Goal: Task Accomplishment & Management: Use online tool/utility

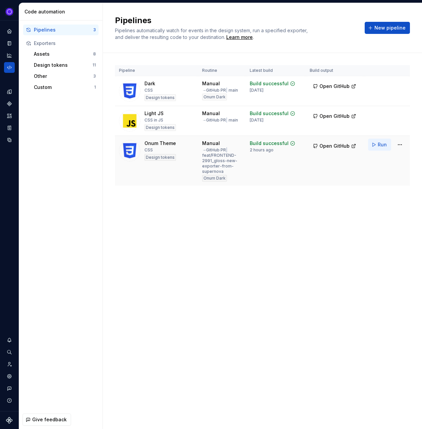
click at [381, 146] on span "Run" at bounding box center [382, 144] width 9 height 7
click at [400, 147] on html "Ixel Design system data Code automation Pipelines 3 Exporters Assets 8 Design t…" at bounding box center [211, 214] width 422 height 429
click at [383, 161] on div "Edit pipeline" at bounding box center [391, 159] width 57 height 7
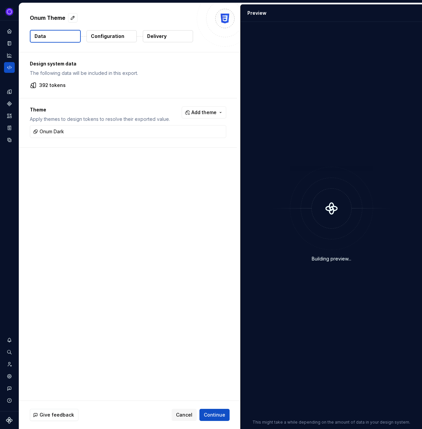
click at [154, 36] on p "Delivery" at bounding box center [156, 36] width 19 height 7
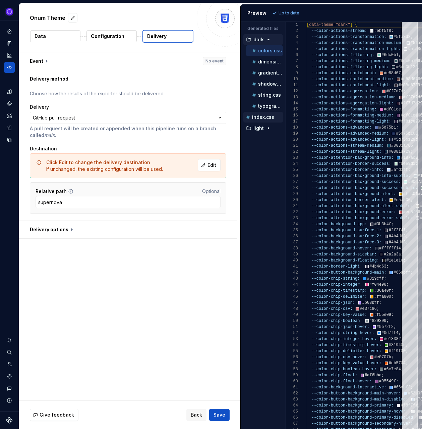
click at [263, 118] on p "index.css" at bounding box center [263, 116] width 22 height 5
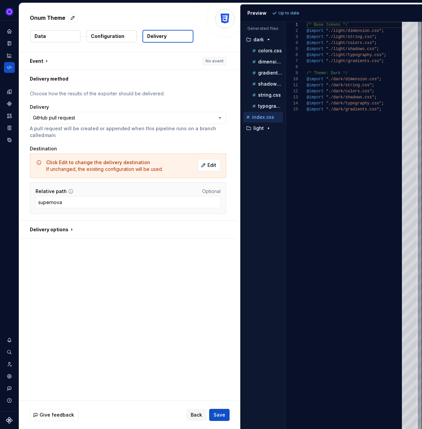
click at [363, 110] on div "/* Base tokens */ @import "./light/dimension.css" ; @import "./light/string.css…" at bounding box center [356, 225] width 99 height 407
click at [358, 104] on div "/* Base tokens */ @import "./light/dimension.css" ; @import "./light/string.css…" at bounding box center [356, 225] width 99 height 407
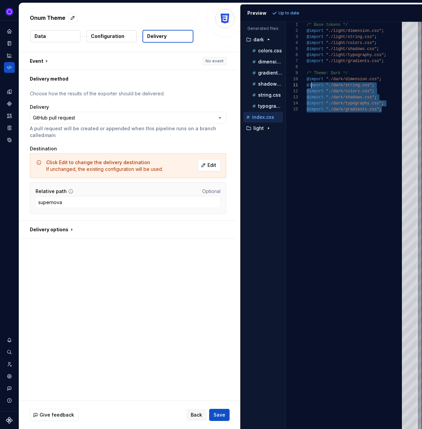
scroll to position [48, 0]
drag, startPoint x: 386, startPoint y: 110, endPoint x: 301, endPoint y: 75, distance: 92.1
click at [307, 75] on div "/* Base tokens */ @import "./light/dimension.css" ; @import "./light/string.css…" at bounding box center [356, 225] width 99 height 407
click at [357, 132] on div "/* Base tokens */ @import "./light/dimension.css" ; @import "./light/string.css…" at bounding box center [356, 225] width 99 height 407
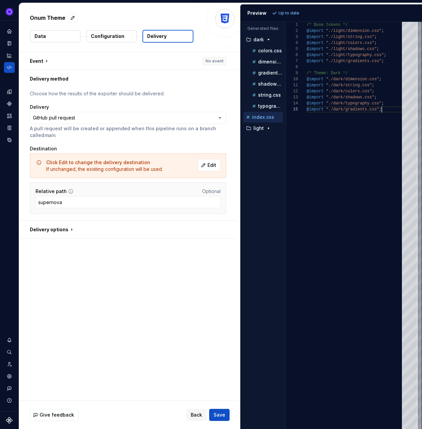
scroll to position [0, 0]
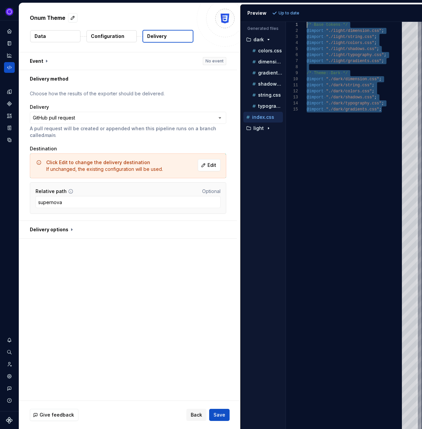
drag, startPoint x: 357, startPoint y: 132, endPoint x: 218, endPoint y: -20, distance: 205.9
click at [307, 22] on div "/* Base tokens */ @import "./light/dimension.css" ; @import "./light/string.css…" at bounding box center [356, 225] width 99 height 407
click at [343, 112] on div "/* Base tokens */ @import "./light/dimension.css" ; @import "./light/string.css…" at bounding box center [356, 225] width 99 height 407
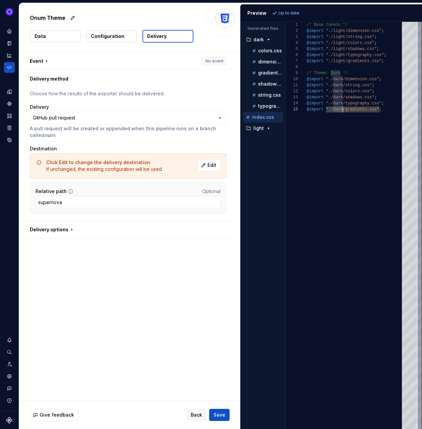
click at [348, 103] on div "/* Base tokens */ @import "./light/dimension.css" ; @import "./light/string.css…" at bounding box center [356, 225] width 99 height 407
click at [348, 95] on div "/* Base tokens */ @import "./light/dimension.css" ; @import "./light/string.css…" at bounding box center [356, 225] width 99 height 407
click at [348, 91] on div "/* Base tokens */ @import "./light/dimension.css" ; @import "./light/string.css…" at bounding box center [356, 225] width 99 height 407
click at [349, 84] on div "/* Base tokens */ @import "./light/dimension.css" ; @import "./light/string.css…" at bounding box center [356, 225] width 99 height 407
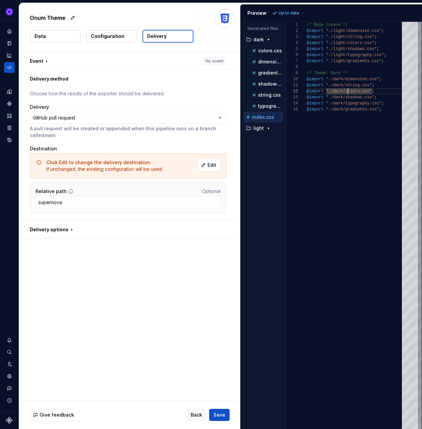
scroll to position [0, 41]
type textarea "**********"
click at [359, 80] on div "/* Base tokens */ @import "./light/dimension.css" ; @import "./light/string.css…" at bounding box center [356, 225] width 99 height 407
